Goal: Transaction & Acquisition: Purchase product/service

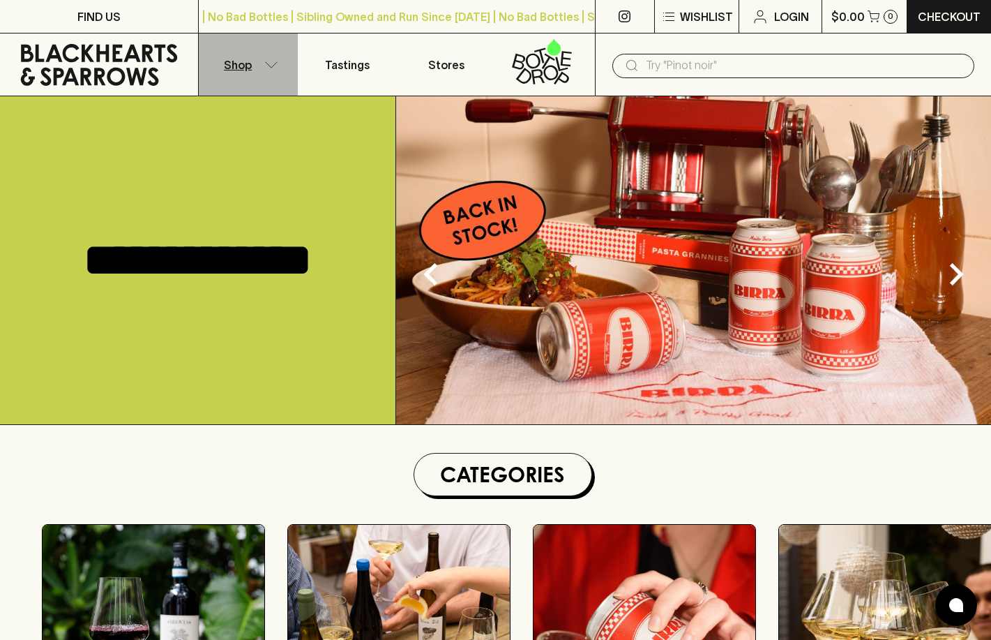
click at [240, 69] on p "Shop" at bounding box center [238, 65] width 28 height 17
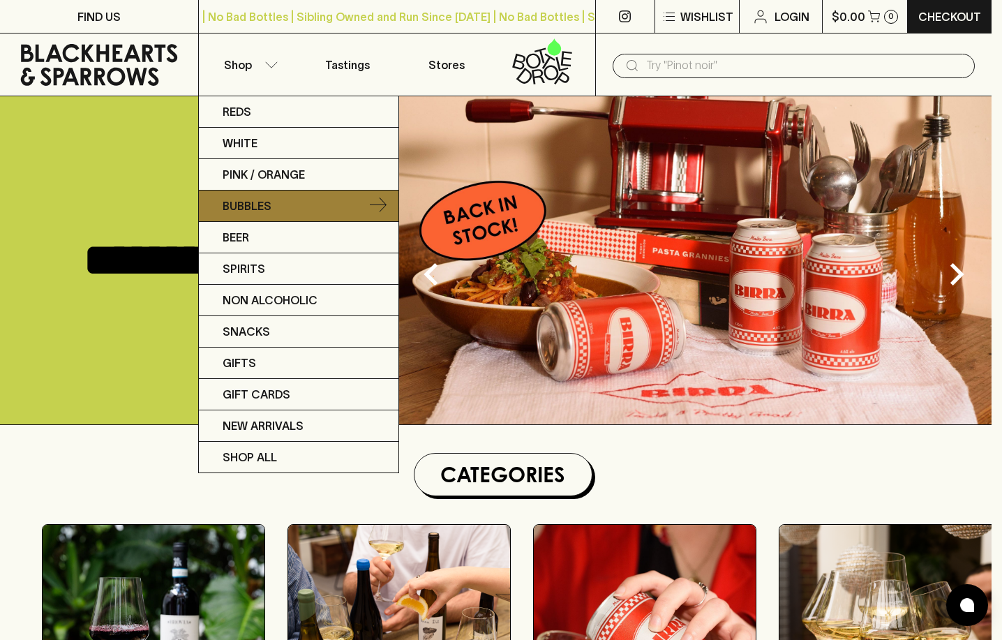
click at [235, 209] on p "Bubbles" at bounding box center [247, 205] width 49 height 17
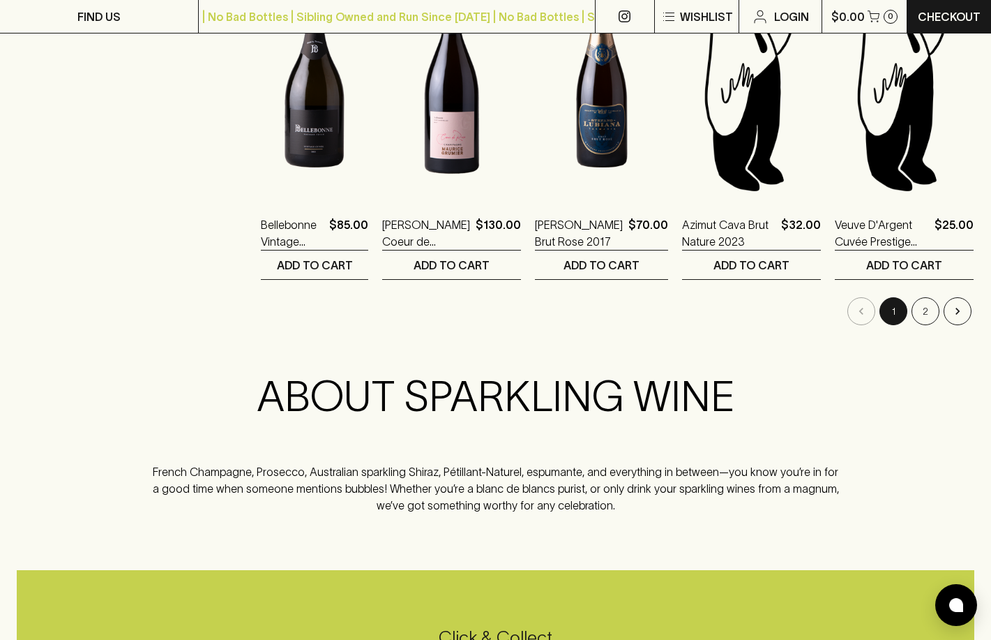
scroll to position [1442, 0]
click at [920, 307] on button "2" at bounding box center [926, 311] width 28 height 28
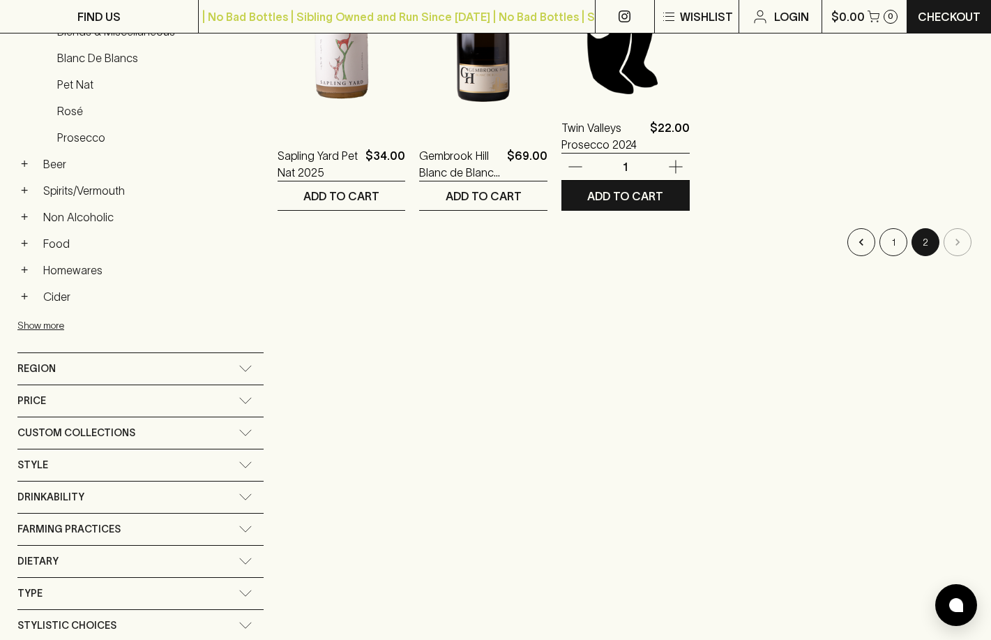
scroll to position [403, 0]
